Goal: Task Accomplishment & Management: Manage account settings

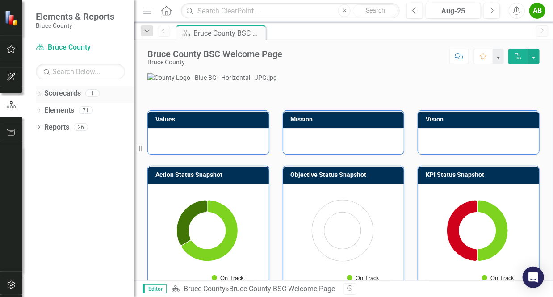
click at [40, 93] on icon at bounding box center [39, 94] width 2 height 4
click at [39, 127] on icon "Dropdown" at bounding box center [39, 128] width 6 height 5
click at [38, 197] on icon "Dropdown" at bounding box center [39, 196] width 6 height 5
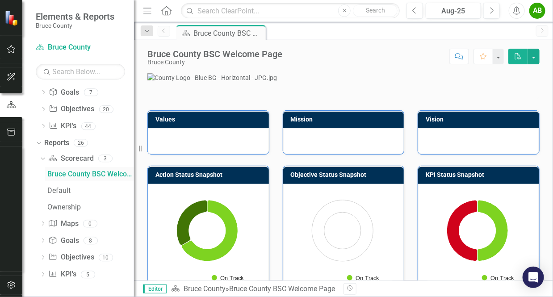
scroll to position [7, 0]
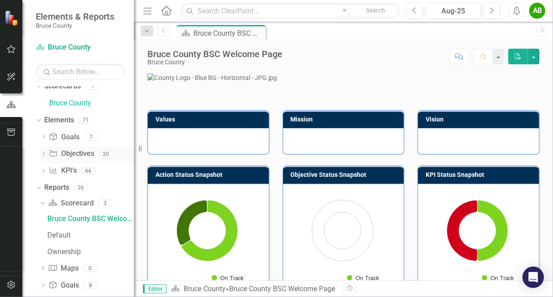
click at [44, 154] on icon "Dropdown" at bounding box center [43, 154] width 6 height 5
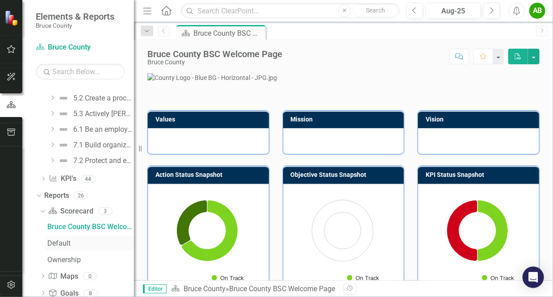
scroll to position [365, 0]
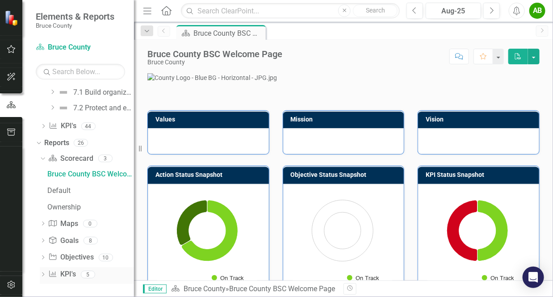
click at [40, 273] on icon "Dropdown" at bounding box center [43, 275] width 6 height 5
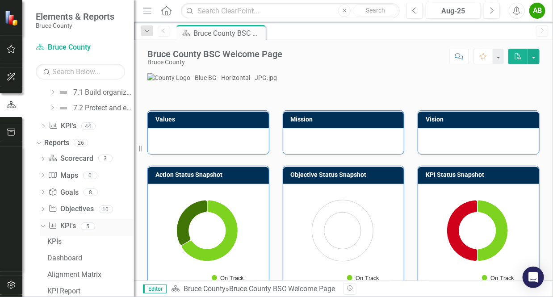
scroll to position [398, 0]
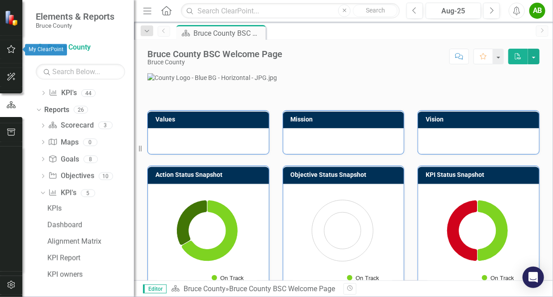
click at [10, 50] on icon "button" at bounding box center [11, 49] width 9 height 7
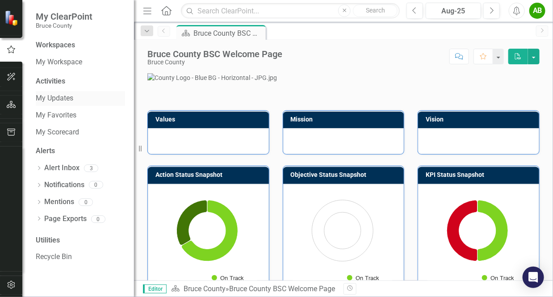
click at [60, 97] on link "My Updates" at bounding box center [80, 98] width 89 height 10
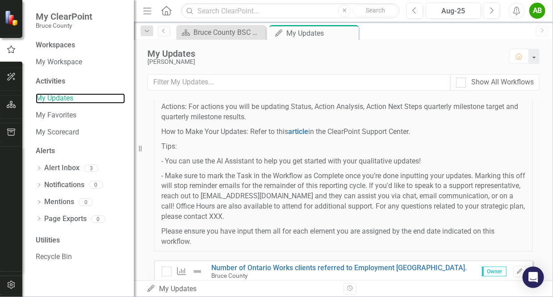
scroll to position [186, 0]
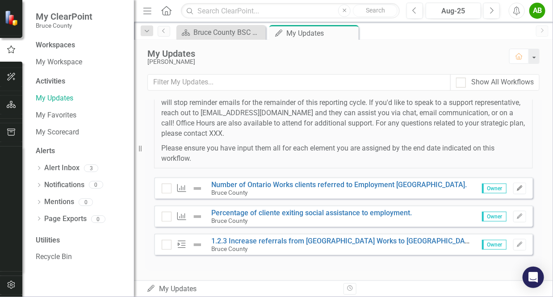
click at [514, 184] on button "Edit" at bounding box center [520, 189] width 13 height 12
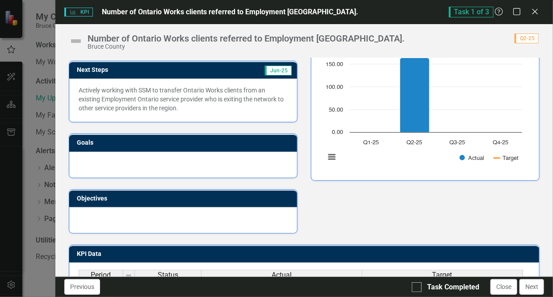
scroll to position [179, 0]
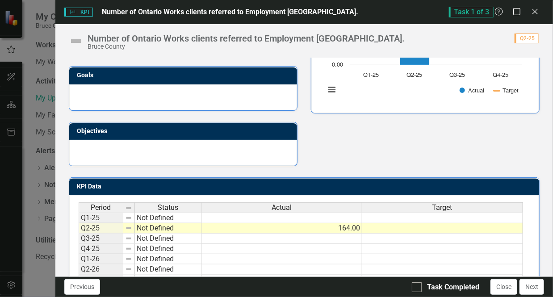
click at [534, 10] on icon at bounding box center [535, 11] width 5 height 5
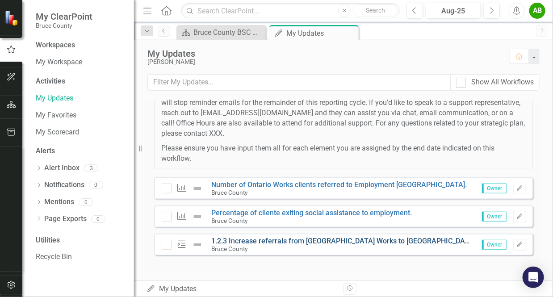
click at [300, 240] on link "1.2.3 Increase referrals from [GEOGRAPHIC_DATA] Works to [GEOGRAPHIC_DATA]-[PER…" at bounding box center [543, 241] width 662 height 8
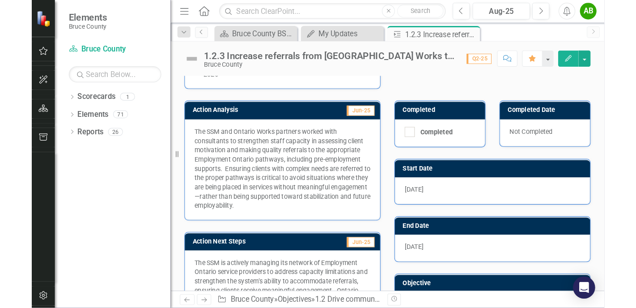
scroll to position [176, 0]
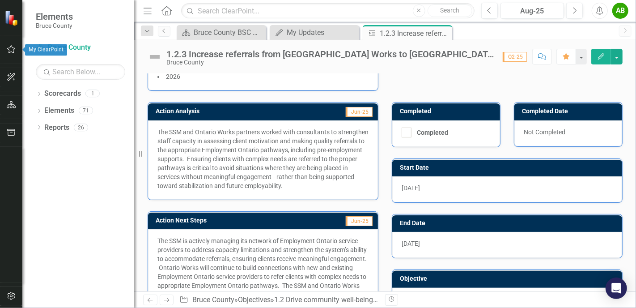
click at [14, 50] on icon "button" at bounding box center [11, 49] width 9 height 7
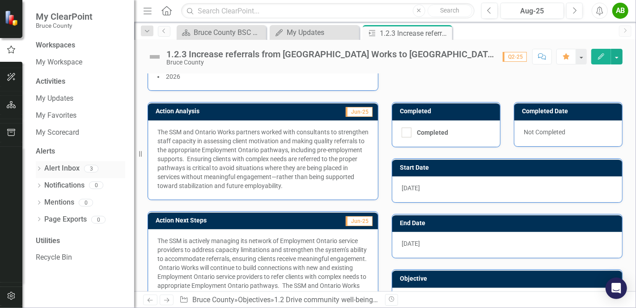
click at [55, 165] on link "Alert Inbox" at bounding box center [61, 168] width 35 height 10
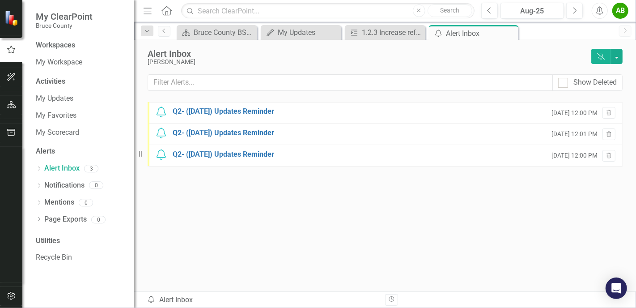
click at [57, 240] on div "Utilities" at bounding box center [80, 241] width 89 height 10
click at [53, 130] on link "My Scorecard" at bounding box center [80, 132] width 89 height 10
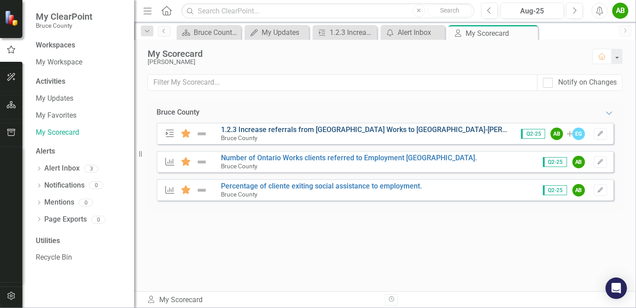
click at [370, 127] on link "1.2.3 Increase referrals from [GEOGRAPHIC_DATA] Works to [GEOGRAPHIC_DATA]-[PER…" at bounding box center [552, 129] width 662 height 8
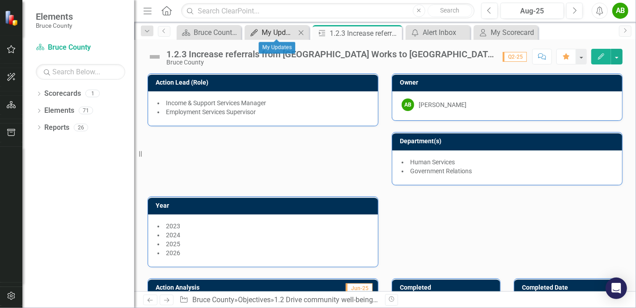
click at [279, 29] on div "My Updates" at bounding box center [279, 32] width 34 height 11
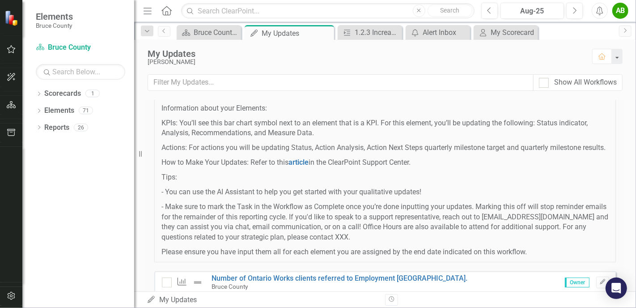
scroll to position [156, 0]
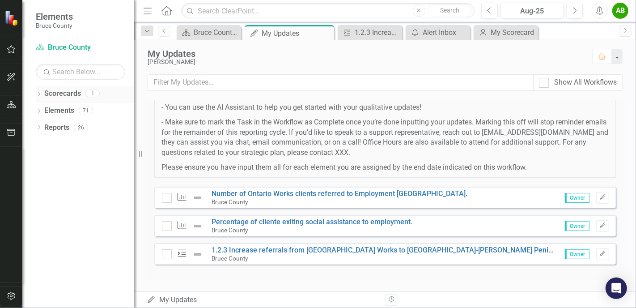
click at [39, 92] on icon "Dropdown" at bounding box center [39, 94] width 6 height 5
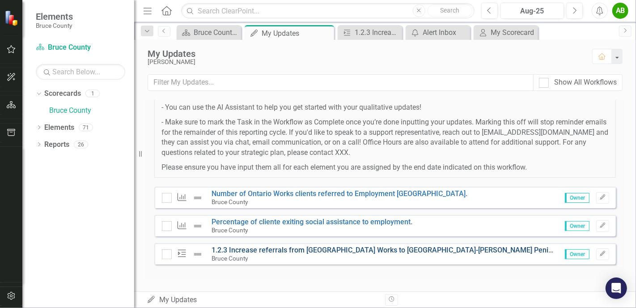
click at [316, 251] on link "1.2.3 Increase referrals from [GEOGRAPHIC_DATA] Works to [GEOGRAPHIC_DATA]-[PER…" at bounding box center [543, 249] width 662 height 8
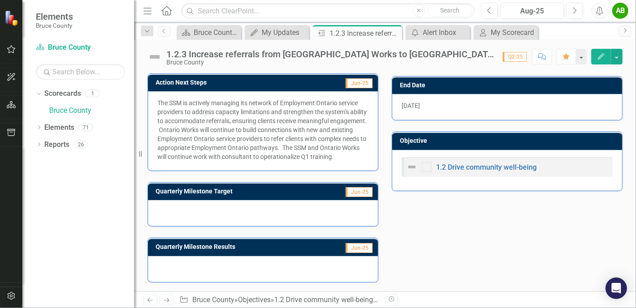
scroll to position [318, 0]
click at [247, 212] on div at bounding box center [263, 213] width 230 height 26
drag, startPoint x: 288, startPoint y: 212, endPoint x: 257, endPoint y: 212, distance: 30.8
click at [288, 212] on div at bounding box center [263, 213] width 230 height 26
click at [248, 206] on div at bounding box center [263, 213] width 230 height 26
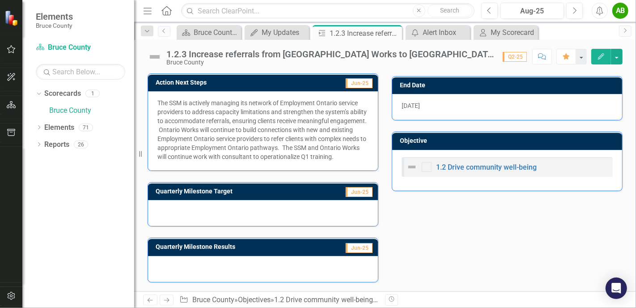
click at [201, 268] on div at bounding box center [263, 269] width 230 height 26
click at [248, 211] on div at bounding box center [263, 213] width 230 height 26
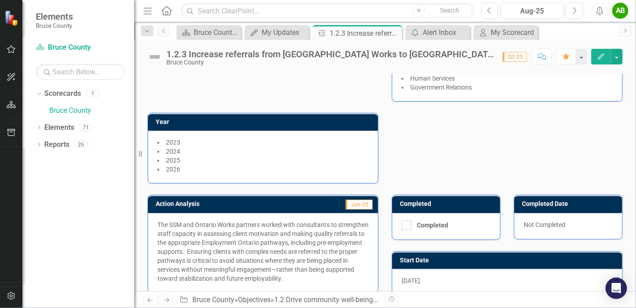
scroll to position [0, 0]
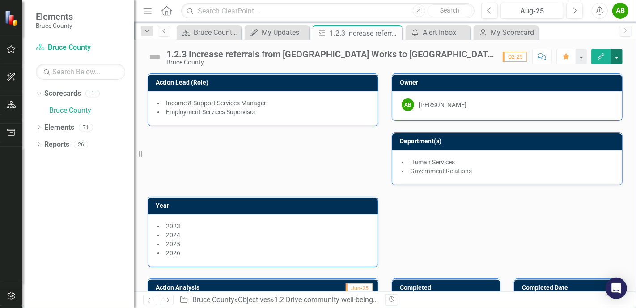
click at [553, 57] on button "button" at bounding box center [617, 57] width 12 height 16
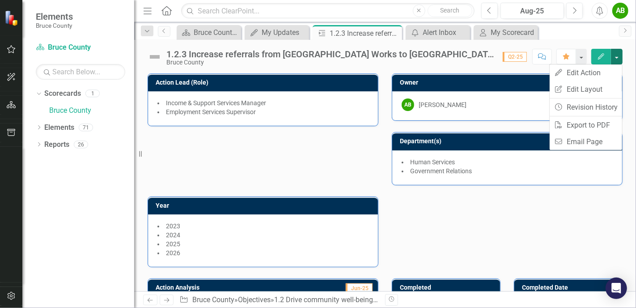
click at [503, 223] on div "Action Lead (Role) Income & Support Services Manager Employment Services Superv…" at bounding box center [385, 164] width 488 height 205
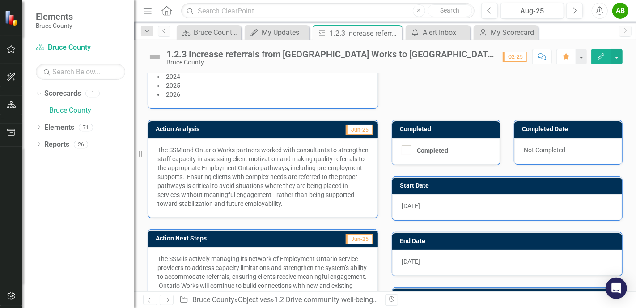
scroll to position [179, 0]
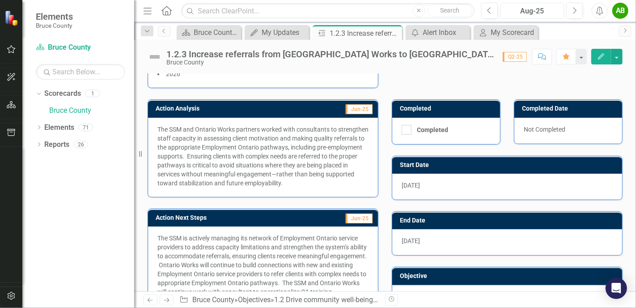
click at [553, 13] on div "Aug-25" at bounding box center [531, 11] width 57 height 11
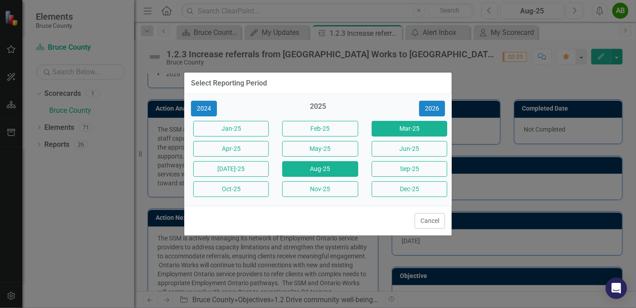
click at [395, 125] on button "Mar-25" at bounding box center [409, 129] width 76 height 16
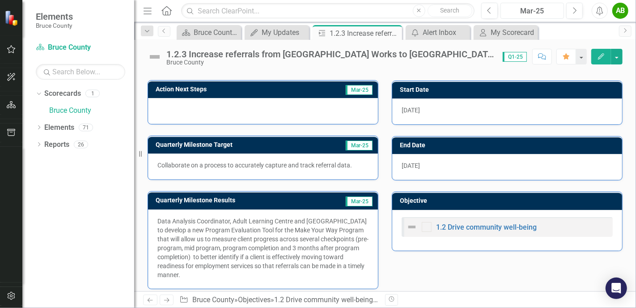
scroll to position [256, 0]
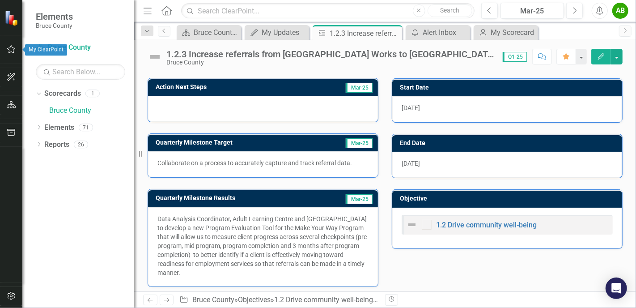
click at [11, 47] on icon "button" at bounding box center [11, 49] width 9 height 7
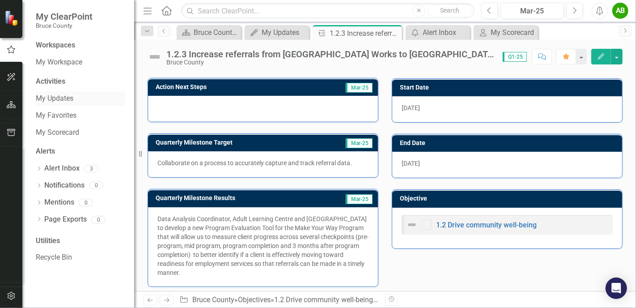
click at [58, 102] on link "My Updates" at bounding box center [80, 98] width 89 height 10
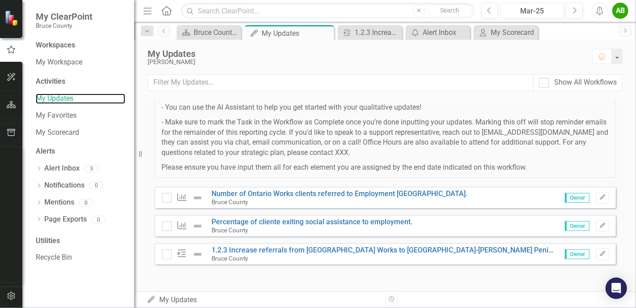
scroll to position [156, 0]
click at [553, 198] on icon "Edit" at bounding box center [602, 196] width 7 height 5
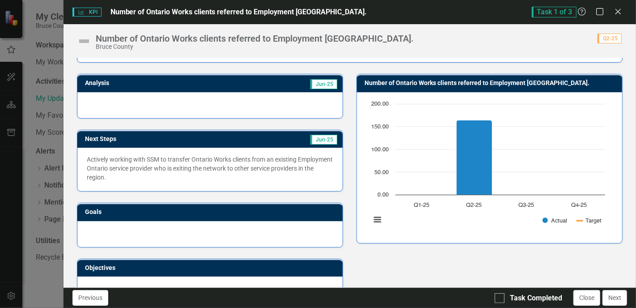
scroll to position [89, 0]
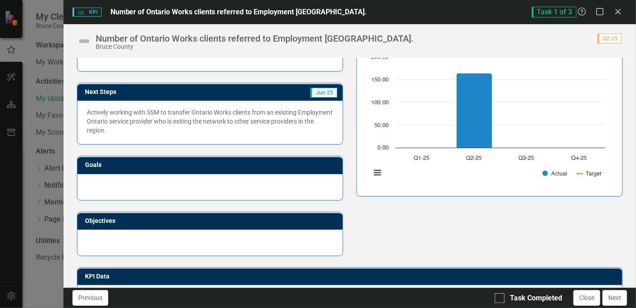
click at [176, 93] on h3 "Next Steps" at bounding box center [152, 92] width 134 height 7
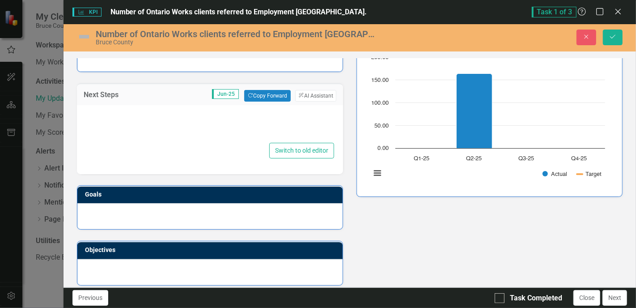
type textarea "<p>Actively working with SSM to transfer Ontario Works clients from an existing…"
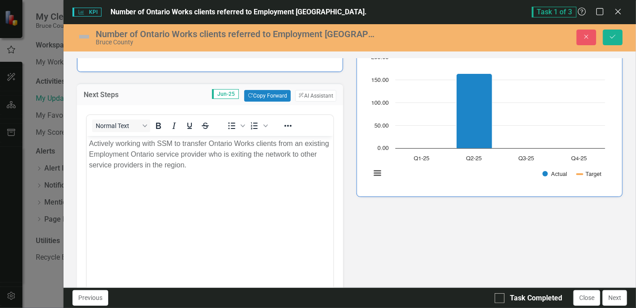
click at [412, 233] on div "Analysis Jun-25 Next Steps Jun-25 Copy Forward Copy Forward ClearPoint AI AI As…" at bounding box center [349, 227] width 559 height 421
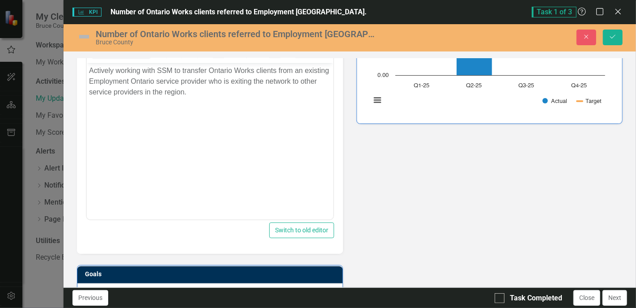
scroll to position [45, 0]
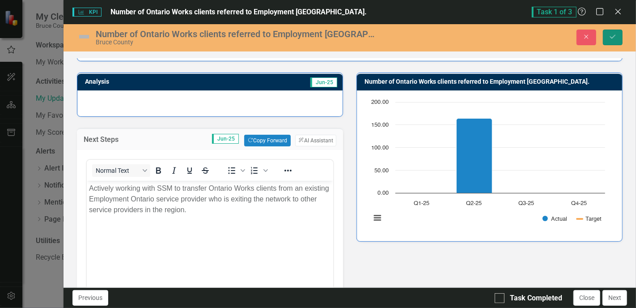
click at [553, 34] on icon "Save" at bounding box center [612, 37] width 8 height 6
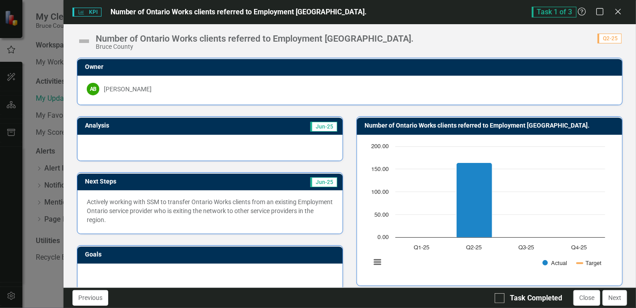
click at [157, 143] on div at bounding box center [209, 148] width 265 height 26
click at [553, 11] on icon at bounding box center [617, 11] width 7 height 7
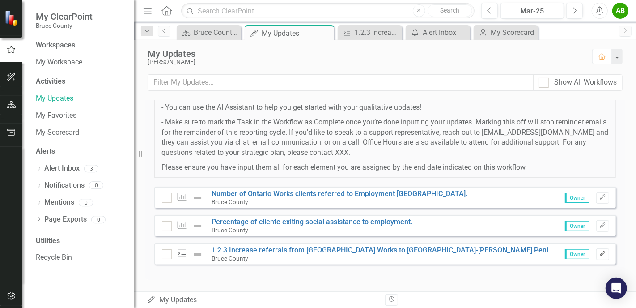
click at [553, 256] on icon "Edit" at bounding box center [602, 253] width 7 height 5
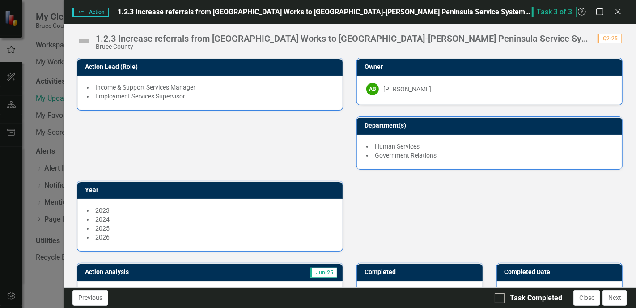
click at [84, 39] on img at bounding box center [84, 41] width 14 height 14
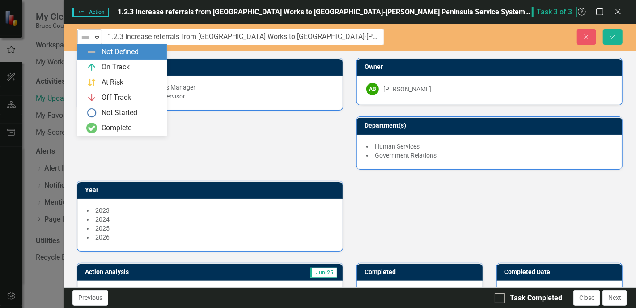
click at [97, 36] on icon "Expand" at bounding box center [97, 37] width 9 height 7
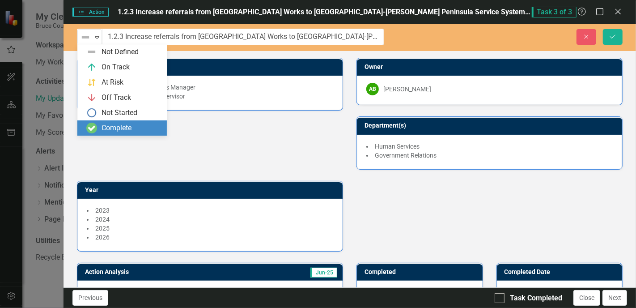
click at [249, 165] on div "Action Lead (Role) Income & Support Services Manager Employment Services Superv…" at bounding box center [349, 148] width 559 height 205
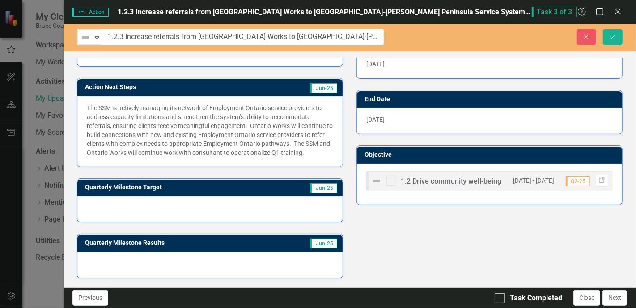
scroll to position [288, 0]
click at [553, 11] on icon "Close" at bounding box center [617, 11] width 11 height 8
